Goal: Check status: Check status

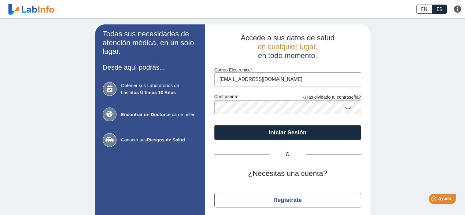
click at [347, 109] on icon at bounding box center [348, 108] width 7 height 12
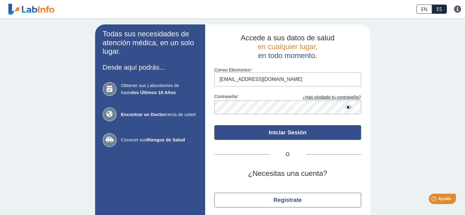
click at [313, 132] on button "Iniciar Sesión" at bounding box center [287, 132] width 147 height 15
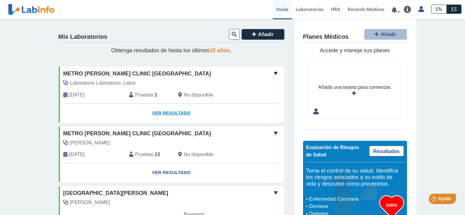
click at [168, 113] on link "Ver Resultado" at bounding box center [171, 113] width 225 height 19
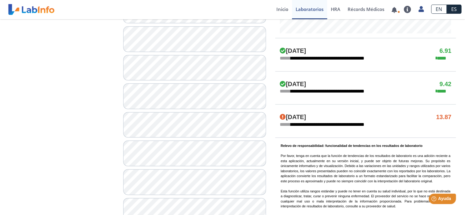
scroll to position [301, 0]
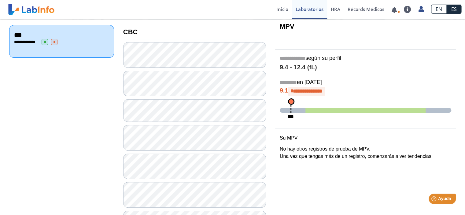
scroll to position [37, 0]
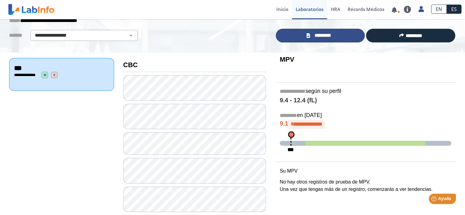
click at [315, 35] on span "*********" at bounding box center [323, 35] width 22 height 7
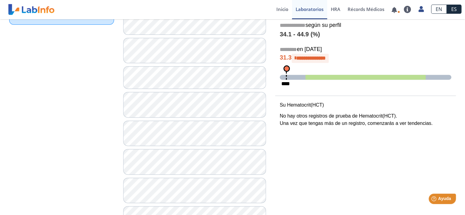
scroll to position [37, 0]
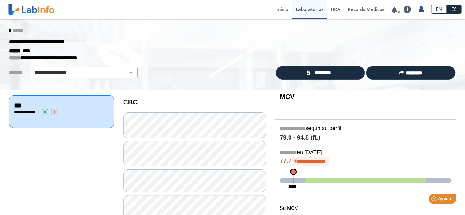
click at [57, 112] on span "*" at bounding box center [54, 112] width 6 height 6
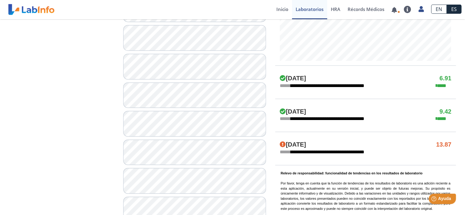
scroll to position [297, 0]
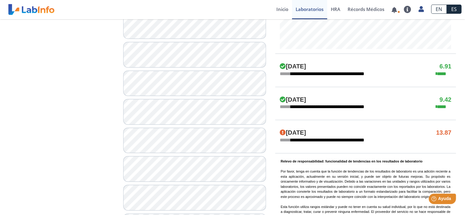
click at [306, 131] on h4 "[DATE]" at bounding box center [293, 132] width 26 height 7
click at [448, 131] on h4 "13.87" at bounding box center [443, 132] width 15 height 7
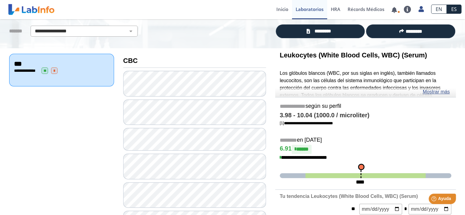
scroll to position [33, 0]
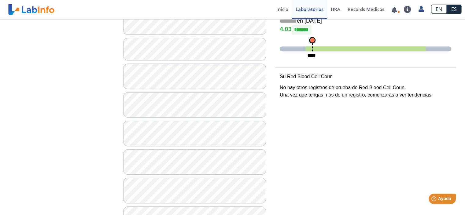
scroll to position [66, 0]
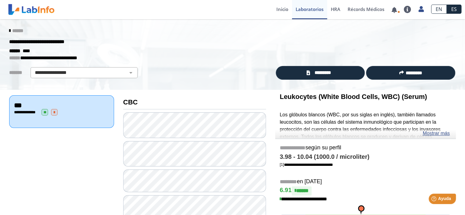
click at [33, 9] on link at bounding box center [31, 9] width 50 height 15
